Goal: Task Accomplishment & Management: Manage account settings

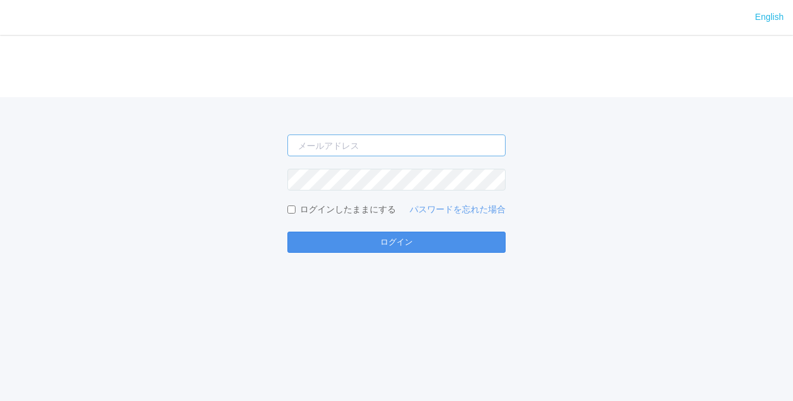
type input "[PERSON_NAME][EMAIL_ADDRESS][DOMAIN_NAME]"
click at [366, 244] on button "ログイン" at bounding box center [396, 242] width 218 height 21
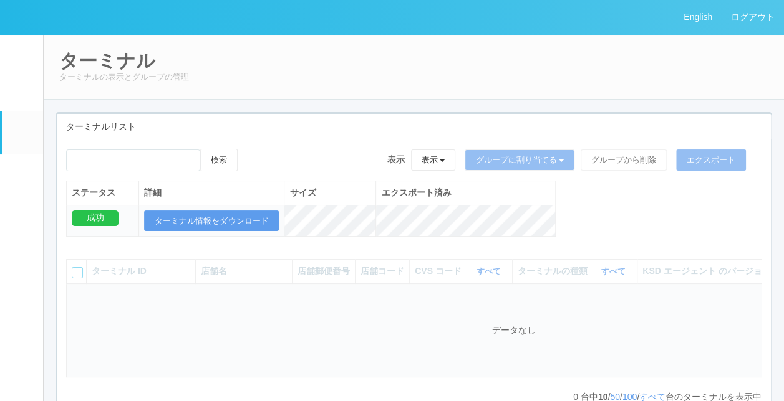
click at [24, 172] on link "パッケージ" at bounding box center [22, 174] width 41 height 38
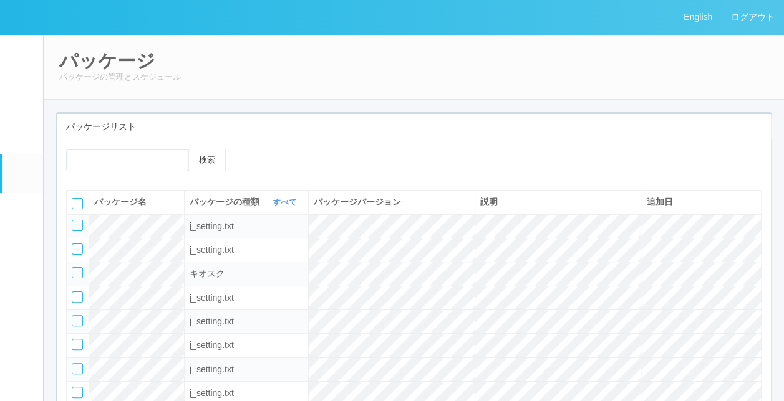
click at [21, 140] on em at bounding box center [21, 132] width 16 height 15
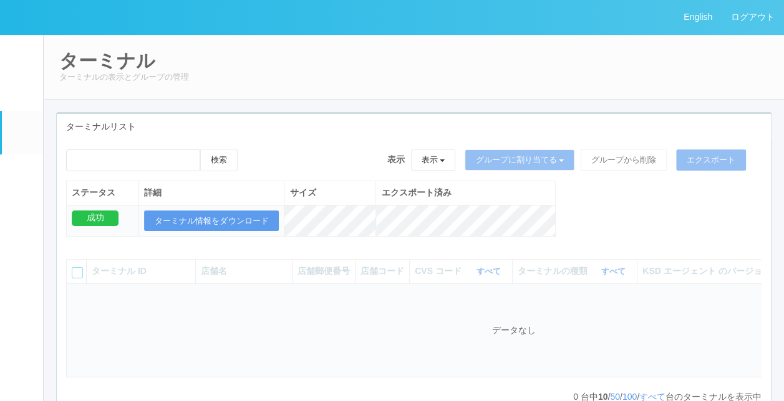
click at [343, 130] on div "ターミナルリスト" at bounding box center [414, 127] width 714 height 26
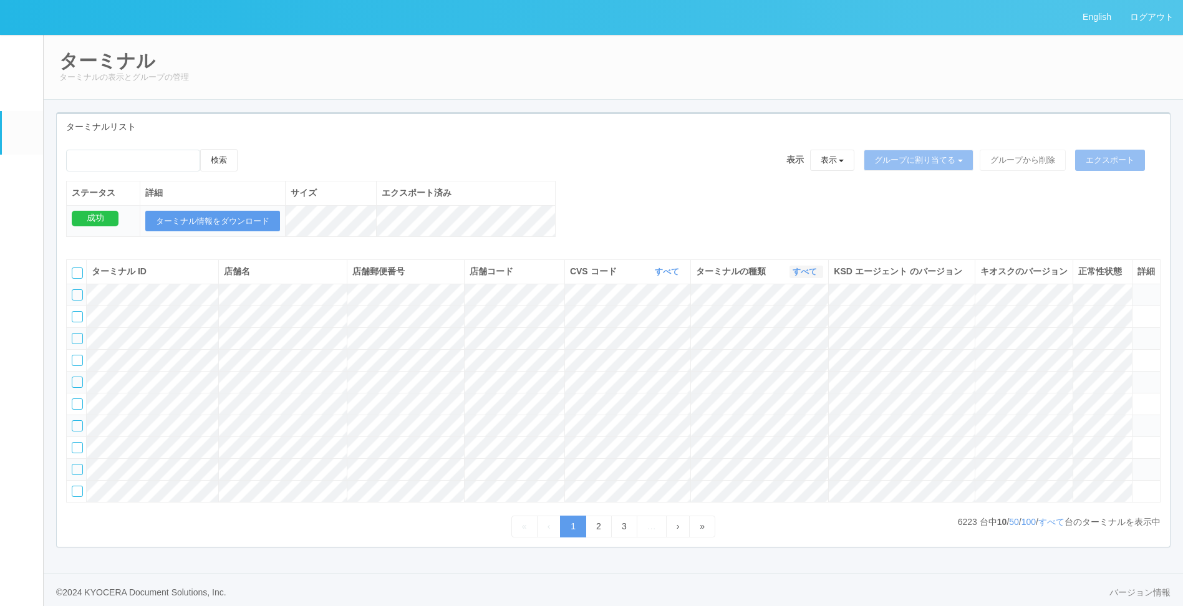
click at [792, 276] on link "すべて" at bounding box center [805, 271] width 27 height 9
click at [764, 329] on span "キオスク" at bounding box center [756, 324] width 41 height 10
click at [792, 401] on link "すべて" at bounding box center [1051, 522] width 26 height 10
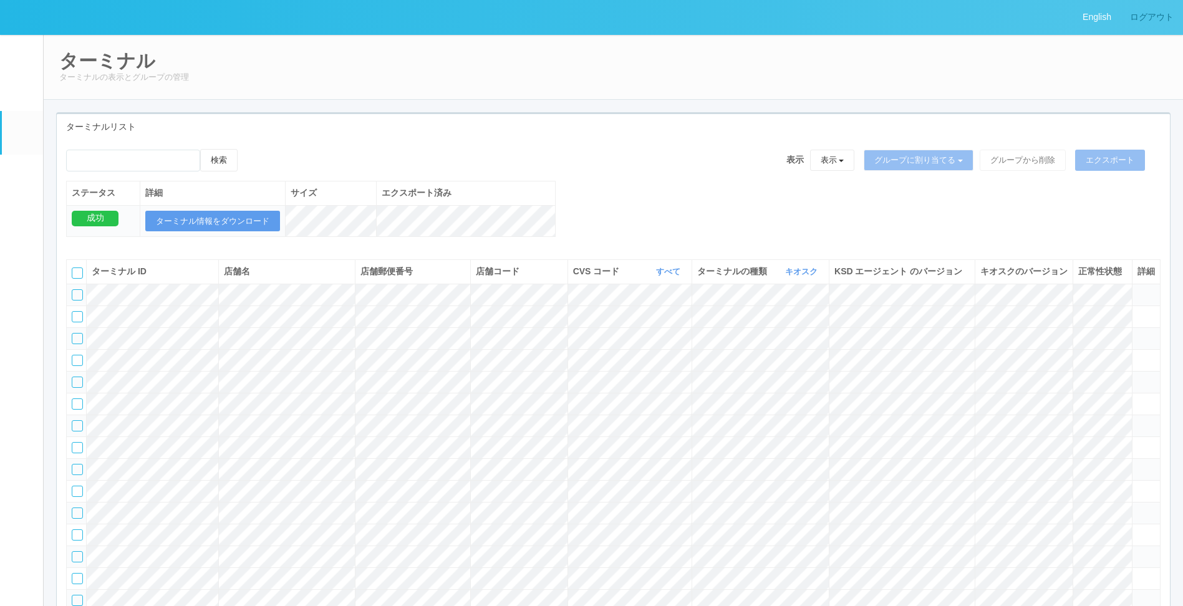
drag, startPoint x: 1159, startPoint y: 6, endPoint x: 1161, endPoint y: 17, distance: 12.1
click at [792, 10] on link "ログアウト" at bounding box center [1151, 17] width 62 height 34
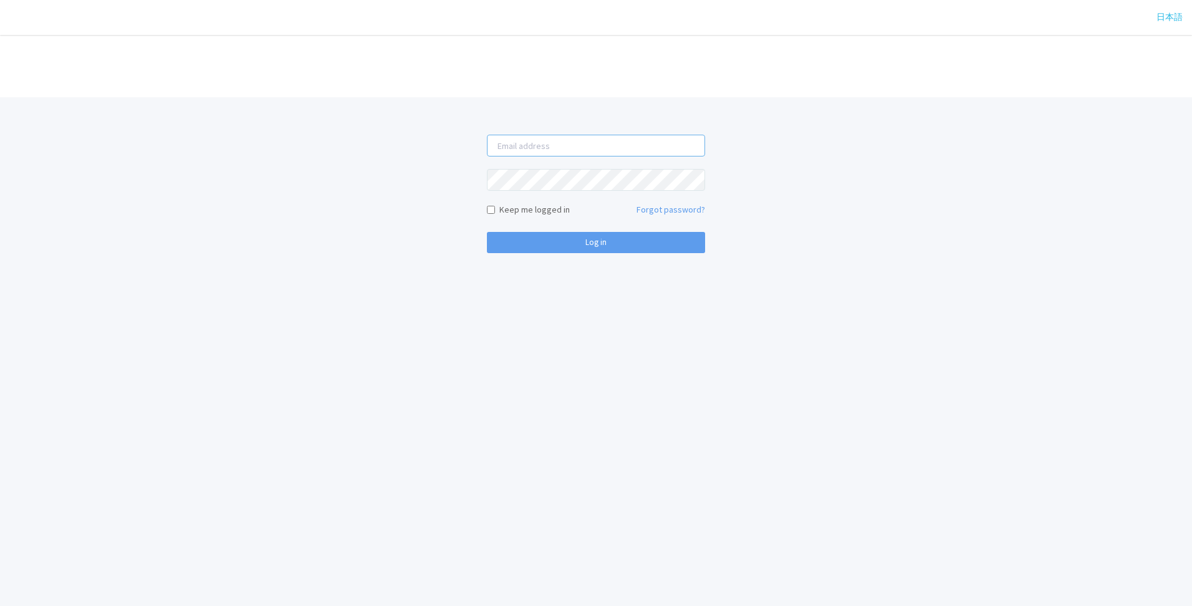
type input "[PERSON_NAME][EMAIL_ADDRESS][DOMAIN_NAME]"
